Goal: Transaction & Acquisition: Purchase product/service

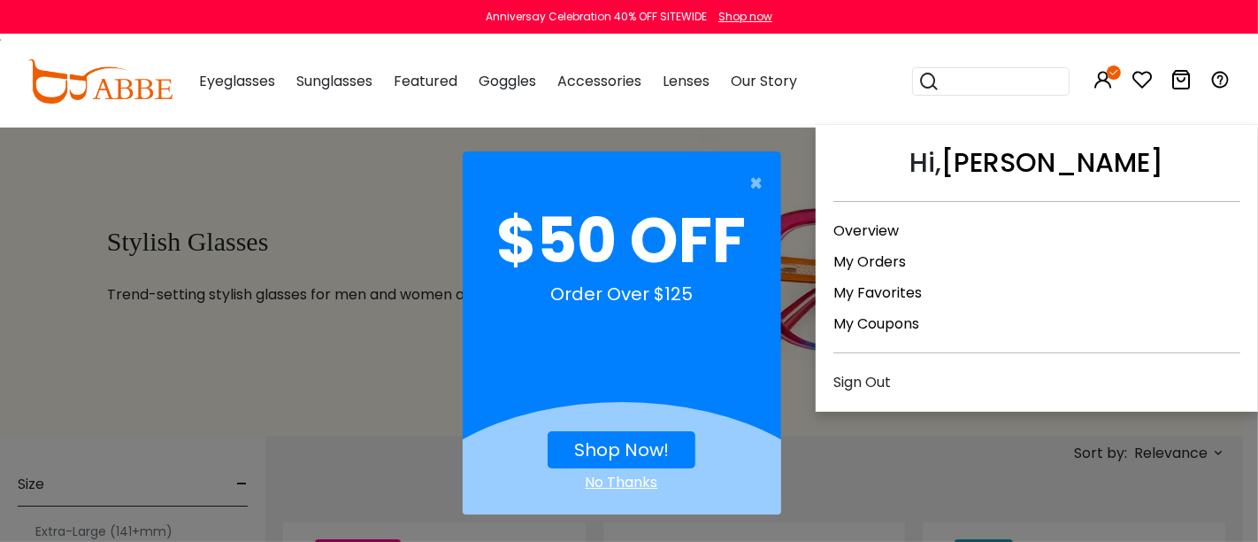
click at [1095, 83] on icon at bounding box center [1103, 79] width 21 height 21
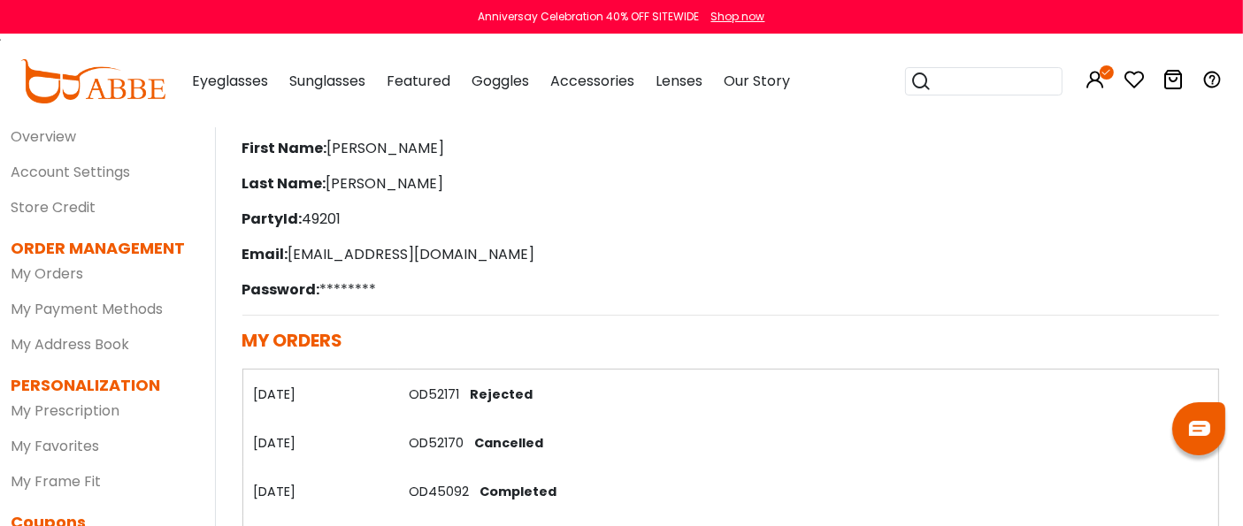
scroll to position [196, 0]
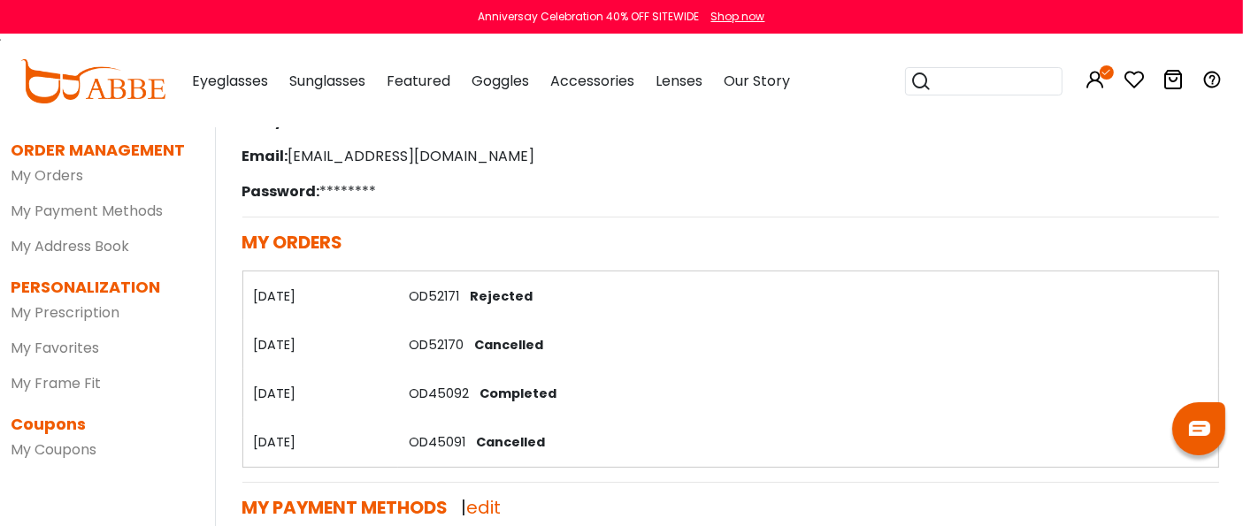
click at [435, 296] on link "OD52171" at bounding box center [434, 297] width 50 height 18
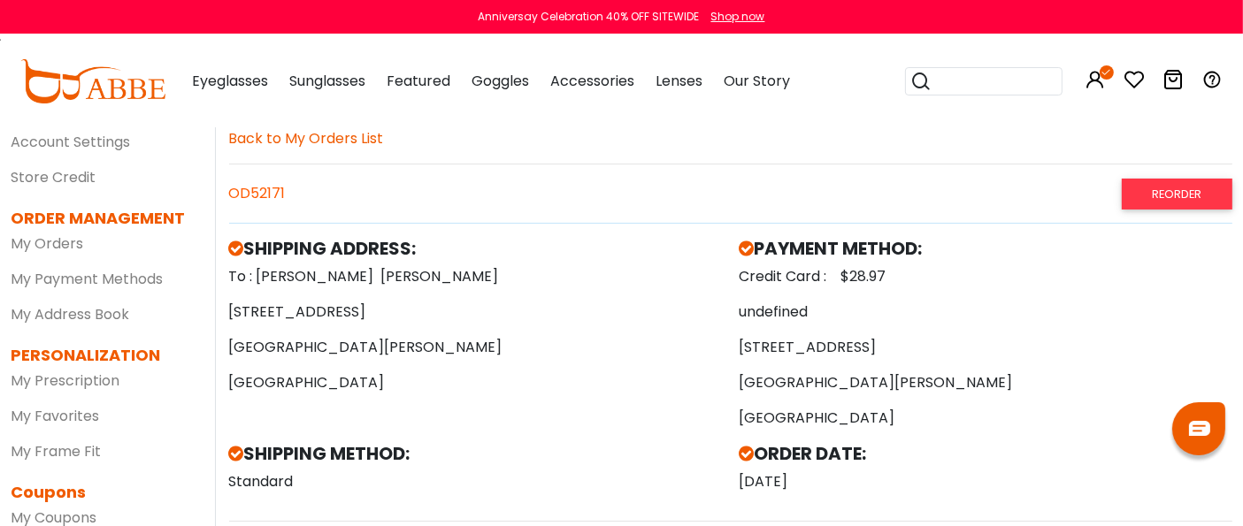
scroll to position [98, 0]
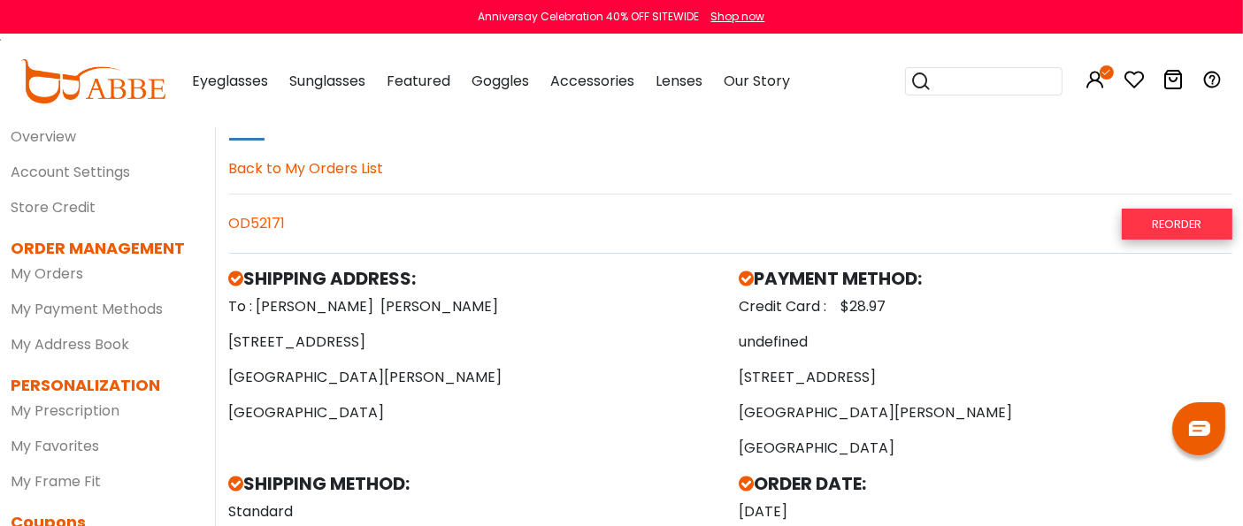
click at [1157, 211] on link "REORDER" at bounding box center [1177, 224] width 110 height 31
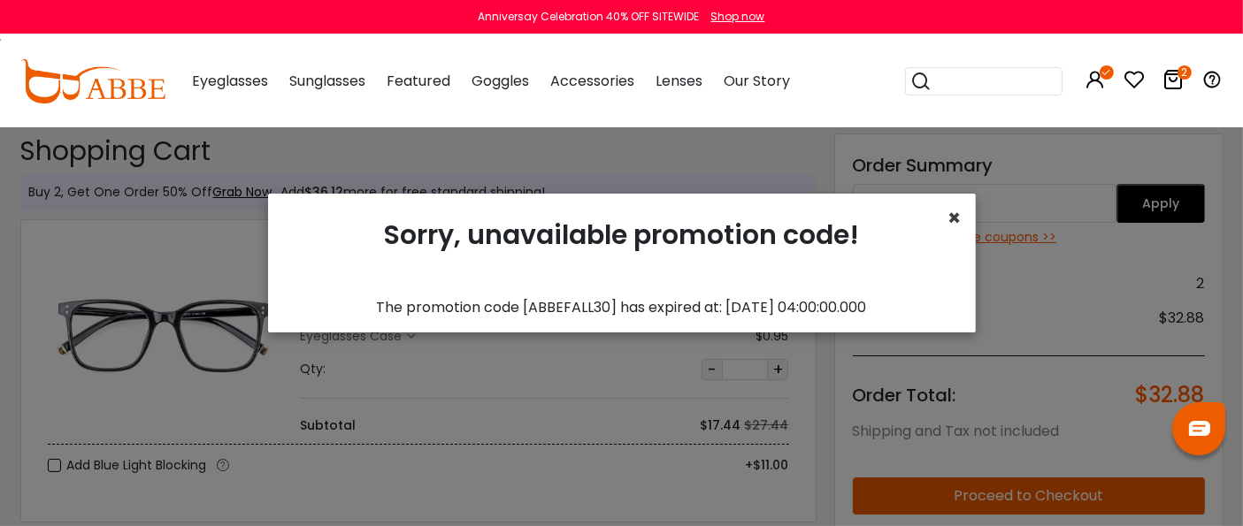
click at [955, 227] on span "×" at bounding box center [955, 218] width 13 height 29
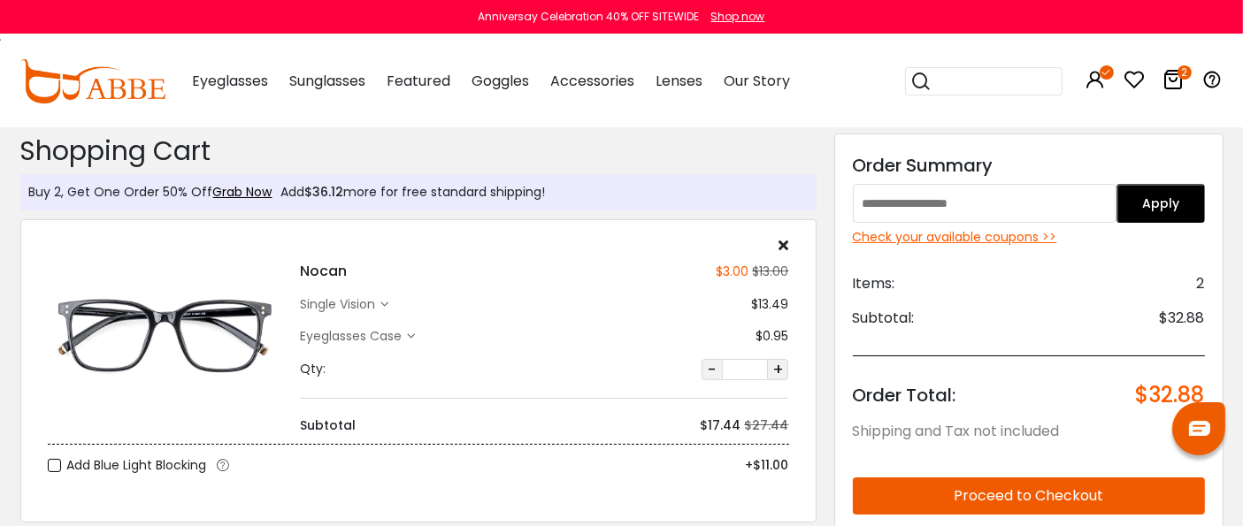
click at [927, 234] on div "Check your available coupons >>" at bounding box center [1029, 237] width 352 height 19
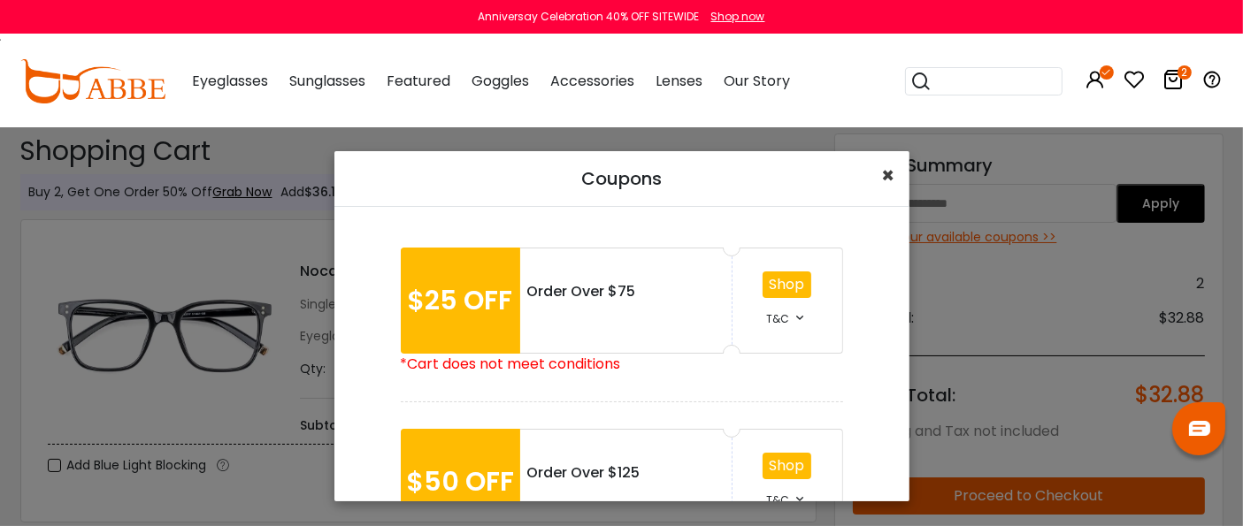
click at [887, 180] on span "×" at bounding box center [888, 175] width 13 height 29
